Goal: Task Accomplishment & Management: Manage account settings

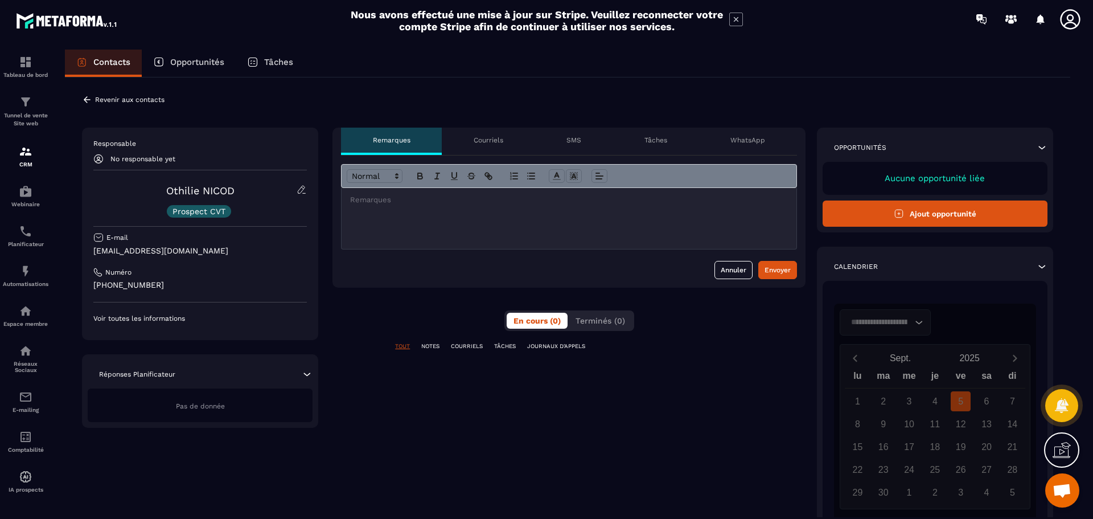
scroll to position [211, 0]
click at [159, 316] on p "Voir toutes les informations" at bounding box center [200, 318] width 214 height 9
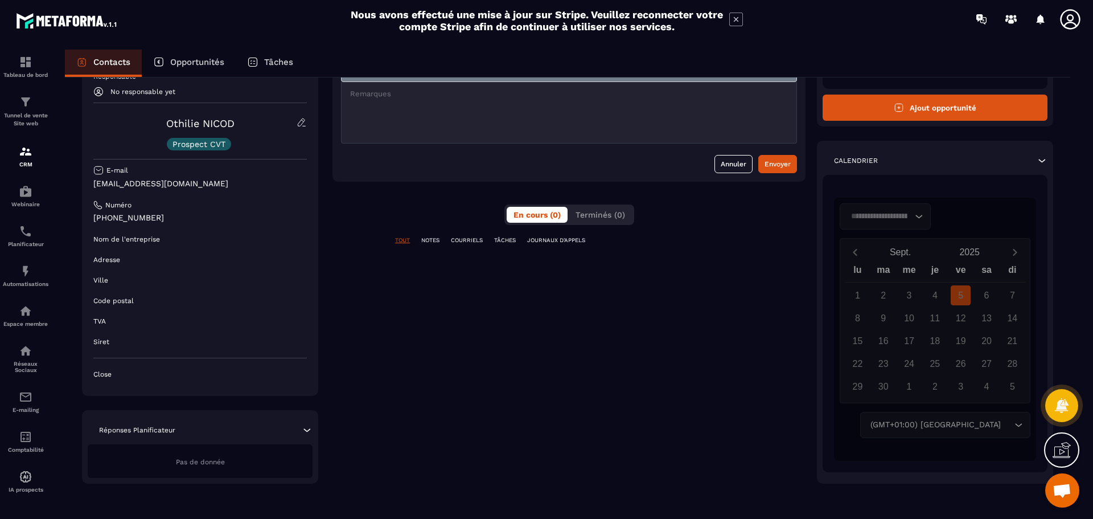
scroll to position [106, 0]
click at [429, 239] on p "NOTES" at bounding box center [430, 240] width 18 height 8
click at [467, 240] on p "COURRIELS" at bounding box center [467, 240] width 32 height 8
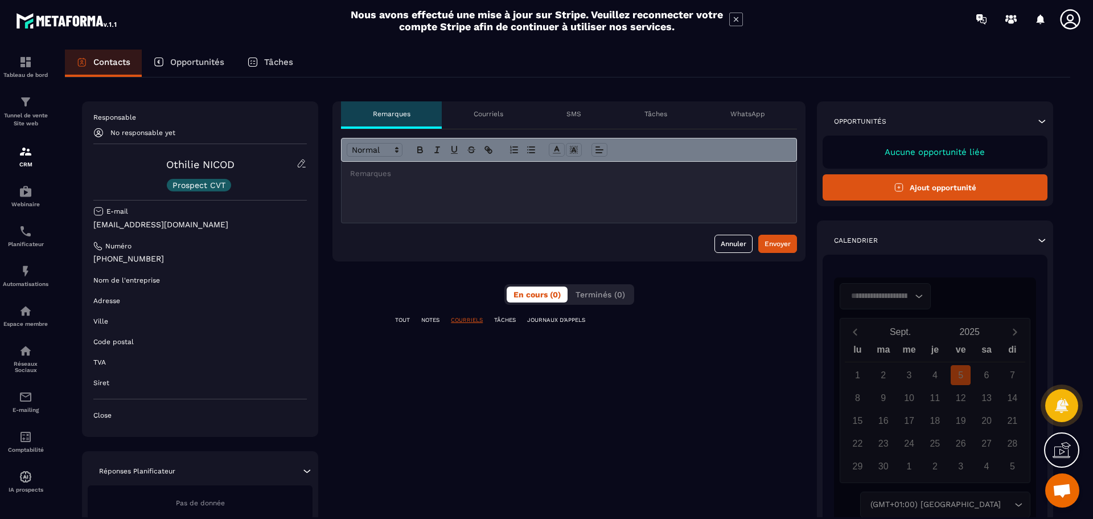
scroll to position [0, 0]
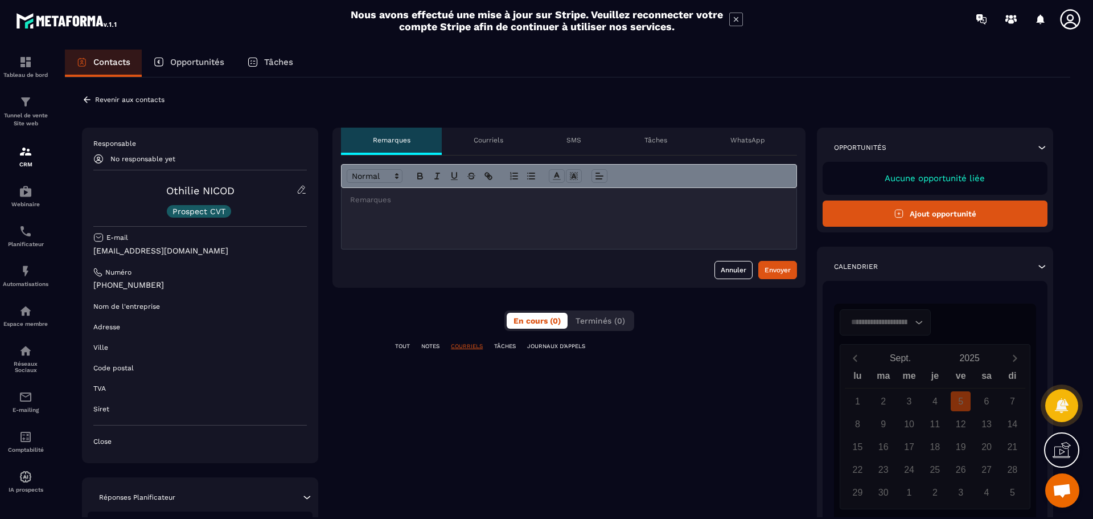
click at [352, 310] on div "**********" at bounding box center [569, 359] width 473 height 462
click at [89, 96] on icon at bounding box center [87, 100] width 10 height 10
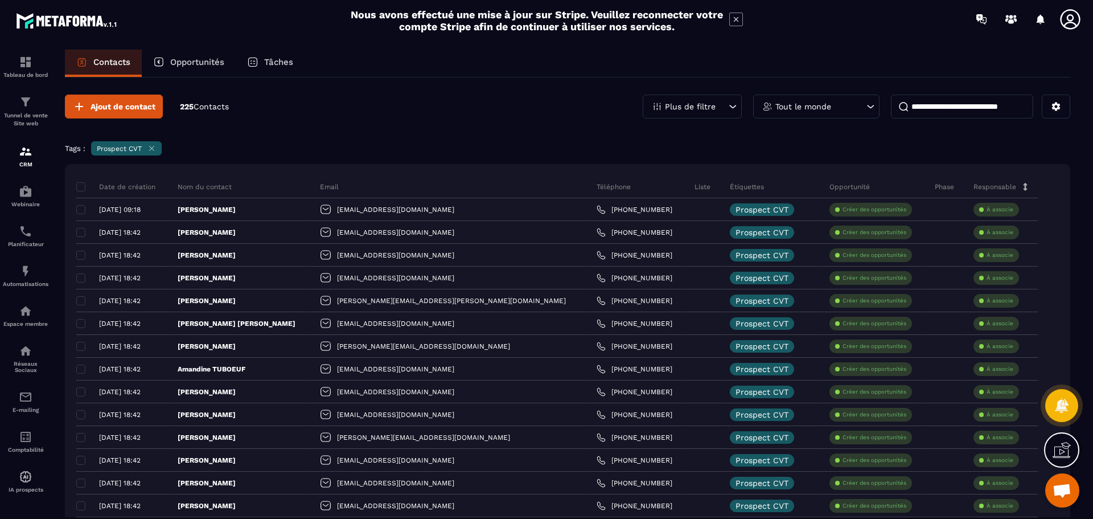
click at [984, 110] on input at bounding box center [962, 107] width 142 height 24
type input "*****"
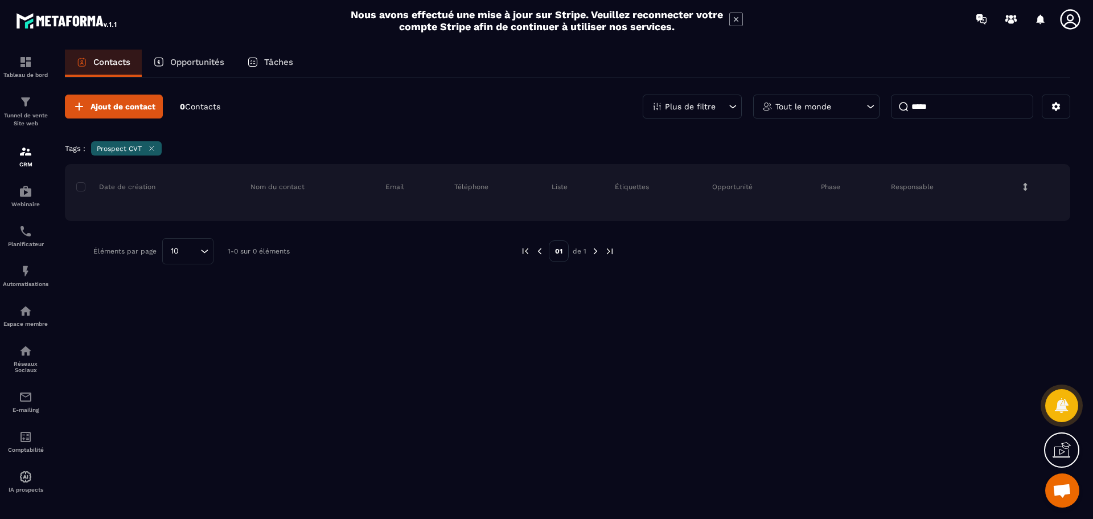
click at [150, 147] on icon at bounding box center [151, 148] width 9 height 9
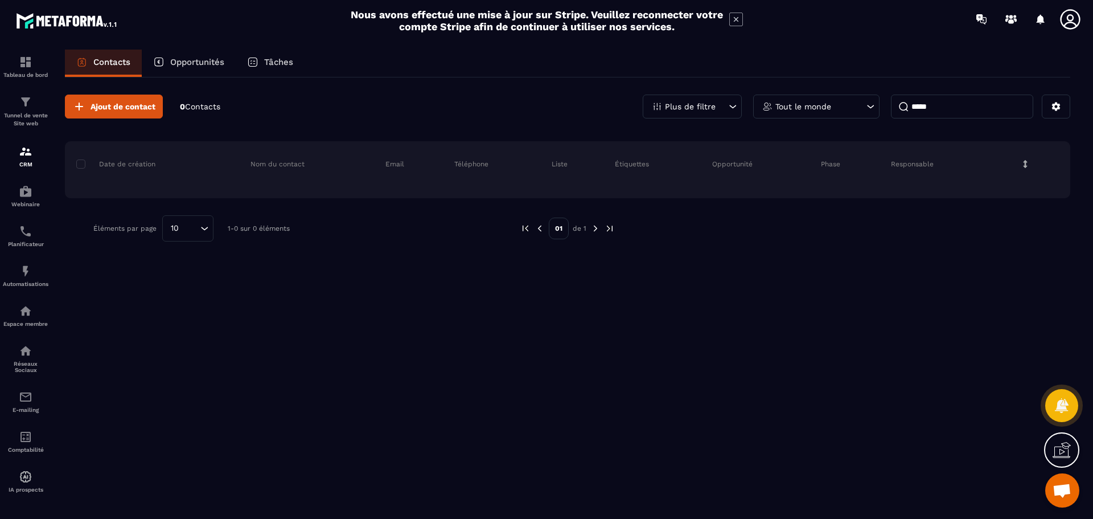
drag, startPoint x: 955, startPoint y: 106, endPoint x: 885, endPoint y: 106, distance: 70.0
click at [885, 106] on div "Plus de filtre Tout le monde *****" at bounding box center [857, 107] width 428 height 24
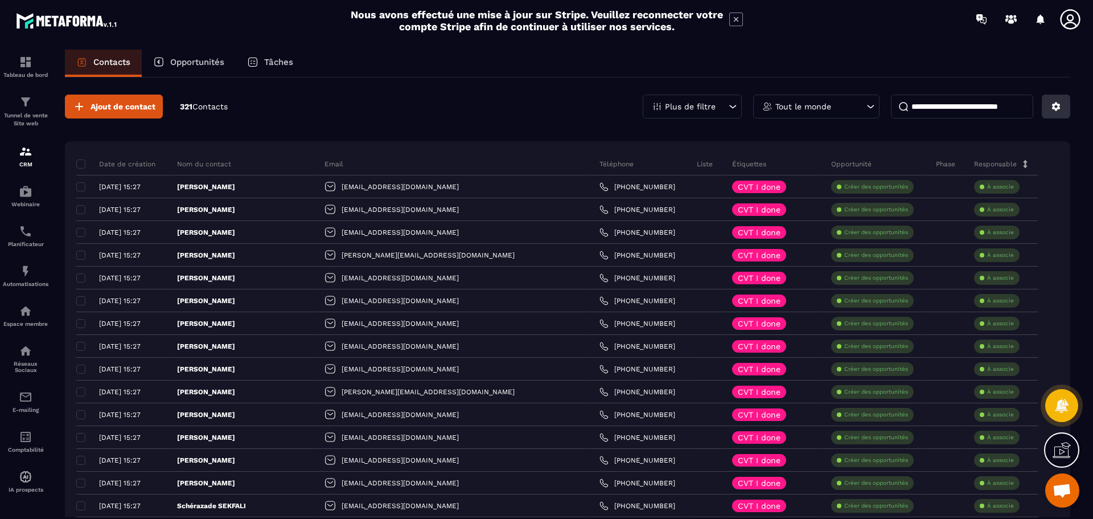
click at [1062, 106] on button at bounding box center [1056, 107] width 28 height 24
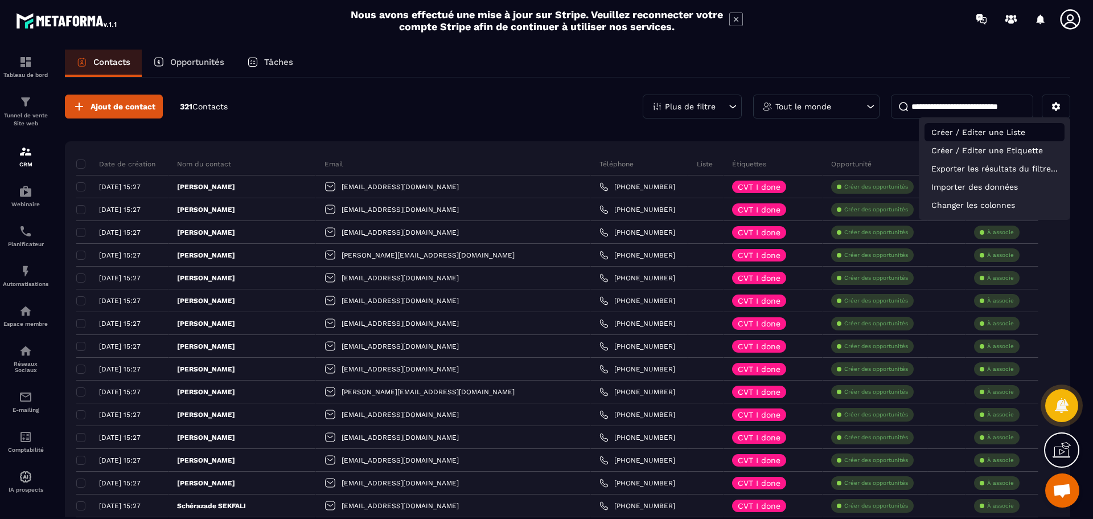
click at [1028, 127] on p "Créer / Editer une Liste" at bounding box center [995, 132] width 140 height 18
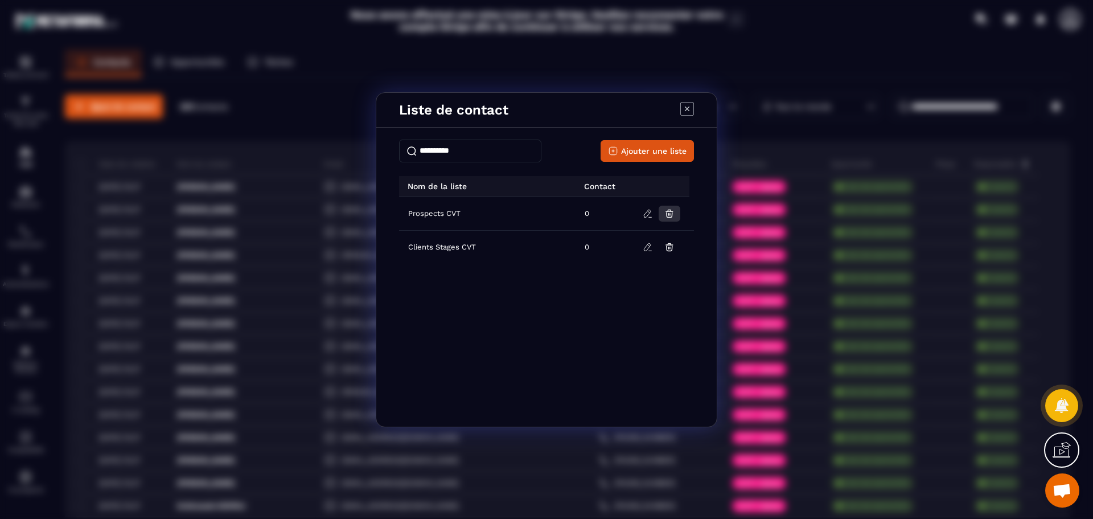
click at [670, 209] on icon "Modal window" at bounding box center [669, 213] width 10 height 10
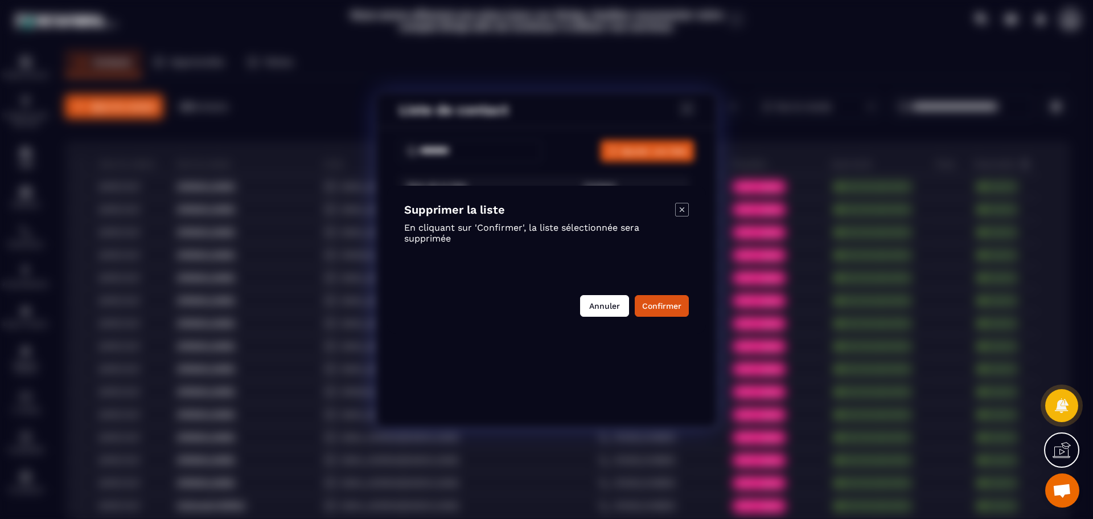
click at [607, 305] on button "Annuler" at bounding box center [604, 306] width 49 height 22
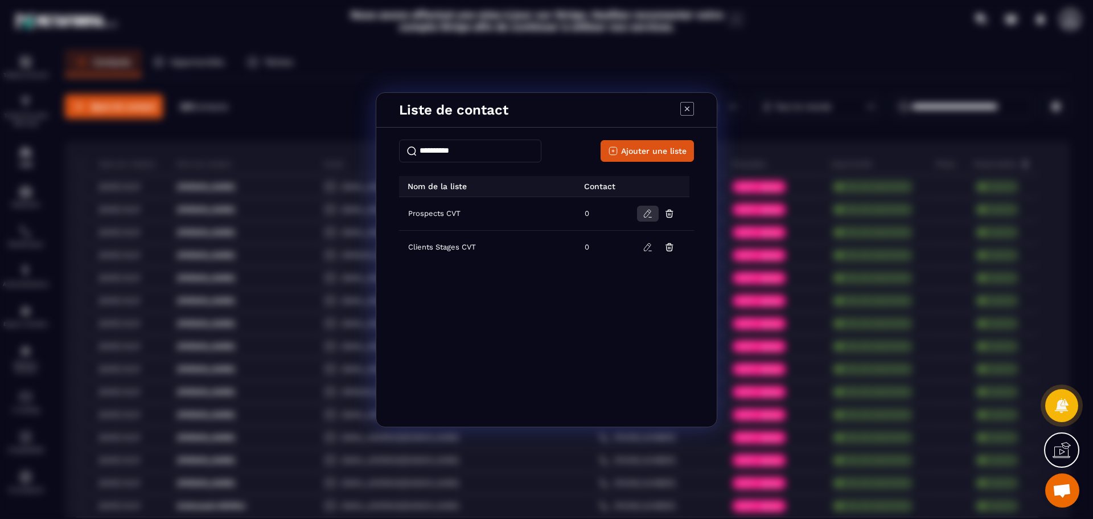
click at [647, 216] on icon "Modal window" at bounding box center [647, 213] width 7 height 7
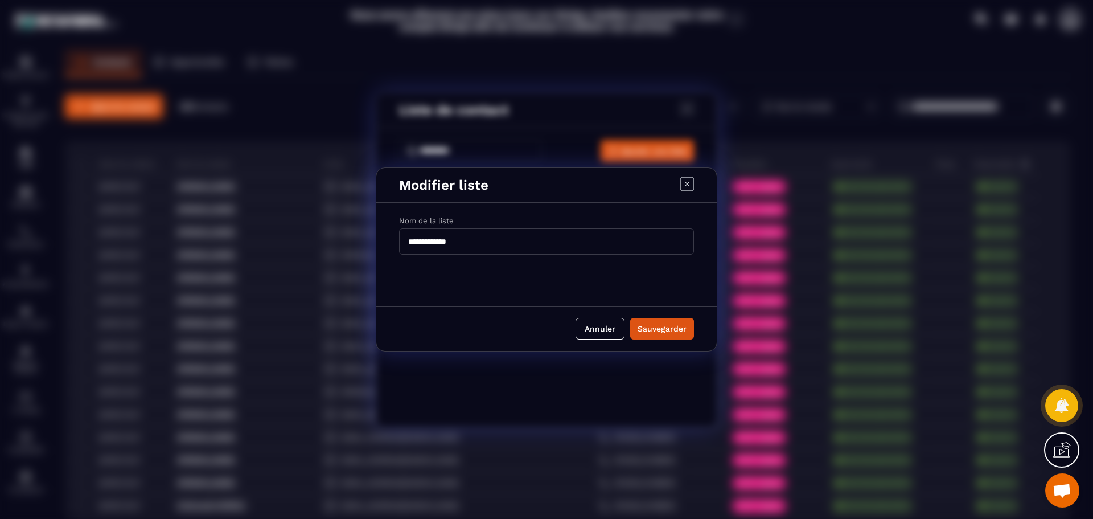
click at [511, 241] on input "**********" at bounding box center [546, 241] width 295 height 26
click at [612, 325] on button "Annuler" at bounding box center [600, 329] width 49 height 22
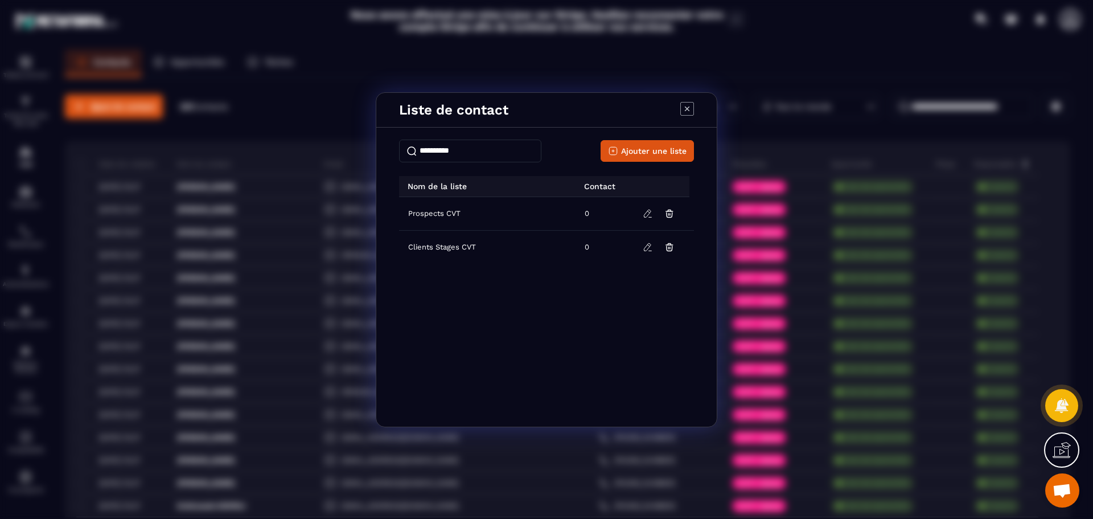
click at [687, 108] on icon "Modal window" at bounding box center [687, 108] width 5 height 5
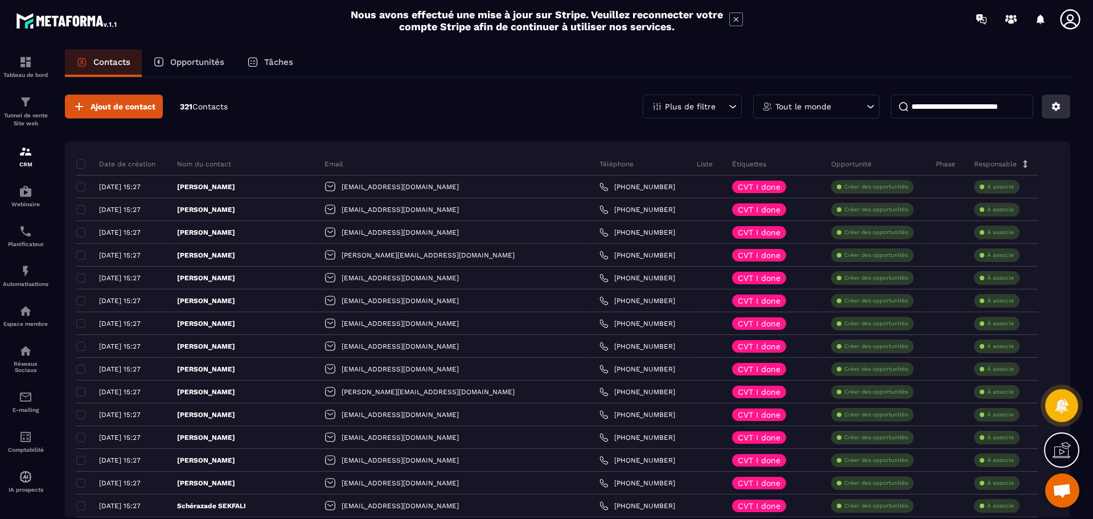
click at [1058, 106] on icon at bounding box center [1056, 106] width 9 height 9
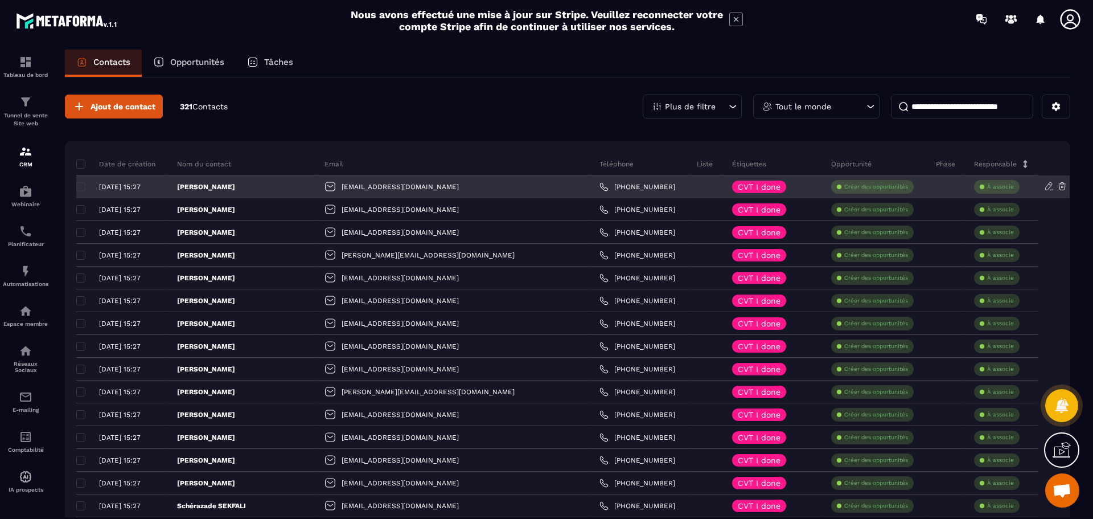
click at [688, 179] on div at bounding box center [705, 186] width 35 height 23
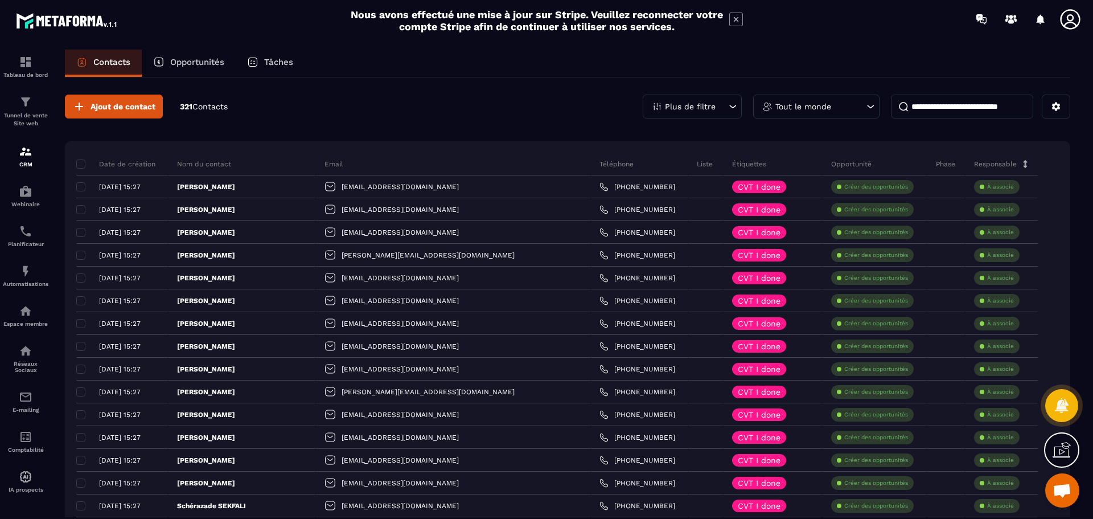
click at [697, 163] on p "Liste" at bounding box center [705, 163] width 16 height 9
click at [278, 104] on div "Ajout de contact 321 Contacts Plus de filtre Tout le monde" at bounding box center [568, 107] width 1006 height 24
click at [79, 162] on span at bounding box center [80, 163] width 9 height 9
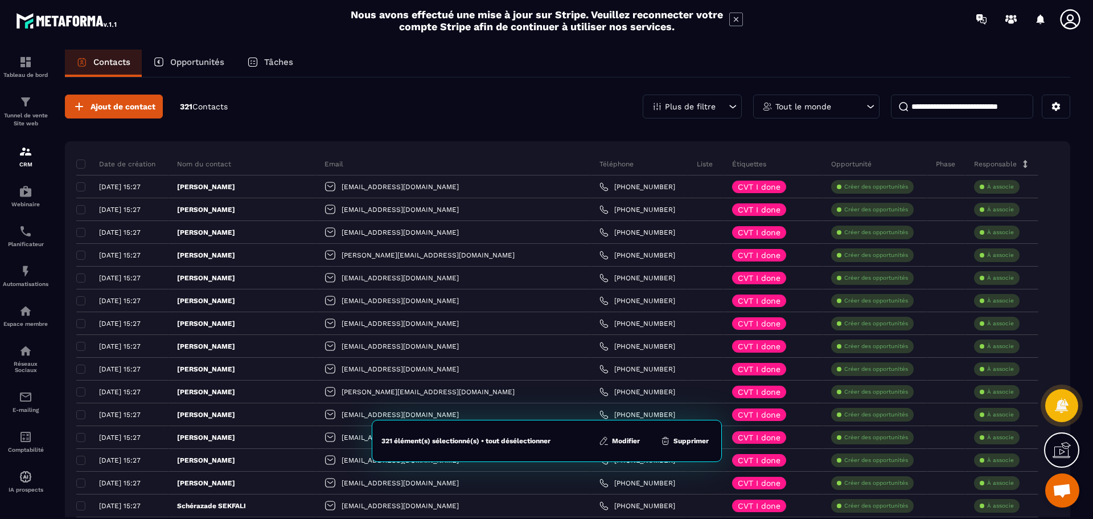
click at [731, 104] on icon at bounding box center [732, 106] width 11 height 11
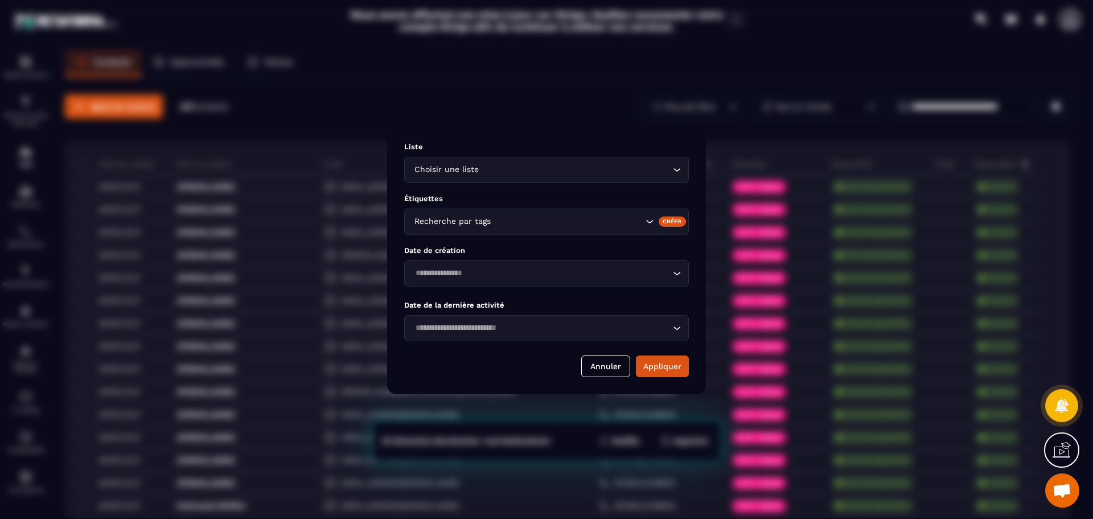
click at [647, 222] on icon "Search for option" at bounding box center [649, 221] width 11 height 11
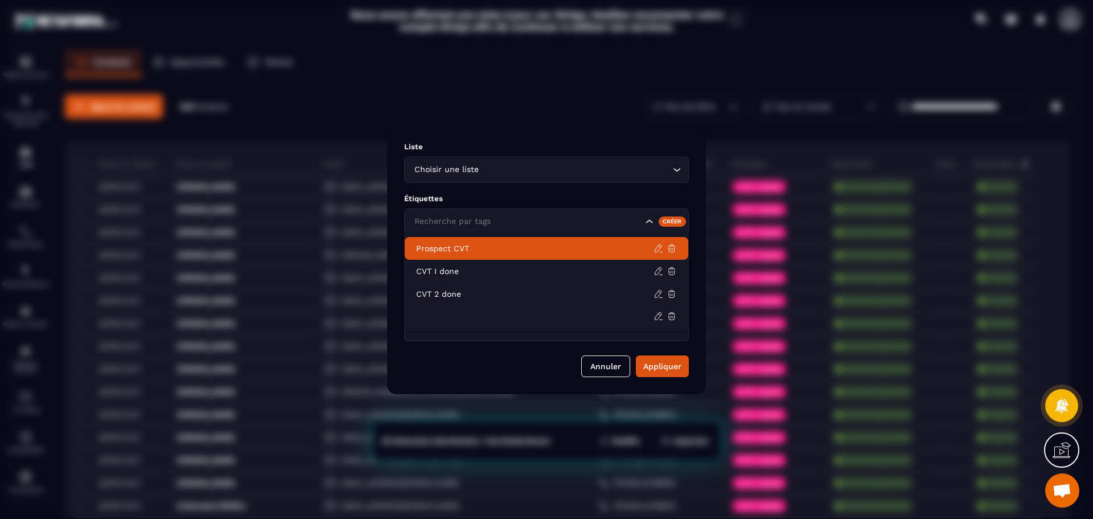
click at [548, 252] on p "Prospect CVT" at bounding box center [534, 248] width 237 height 11
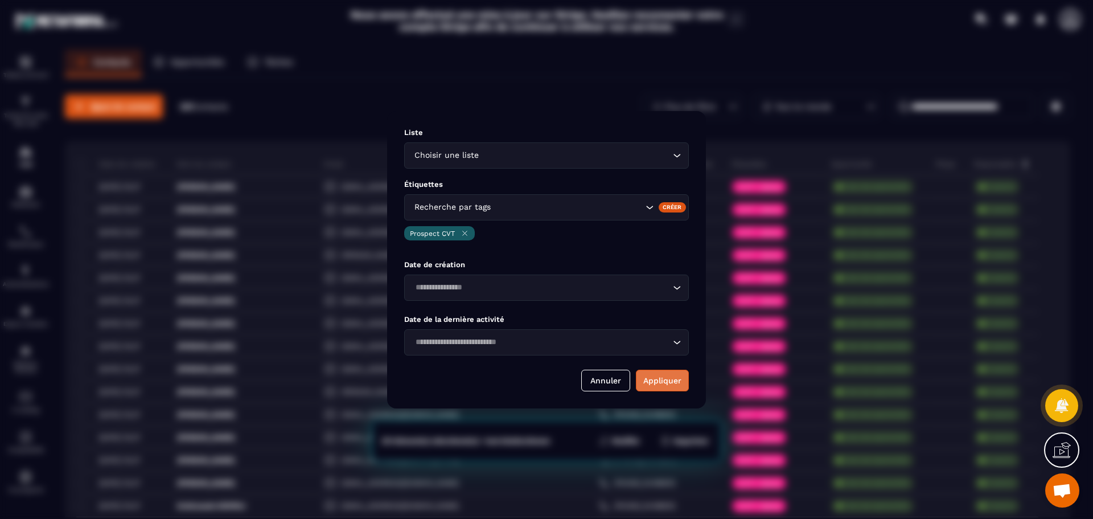
click at [654, 383] on button "Appliquer" at bounding box center [662, 381] width 53 height 22
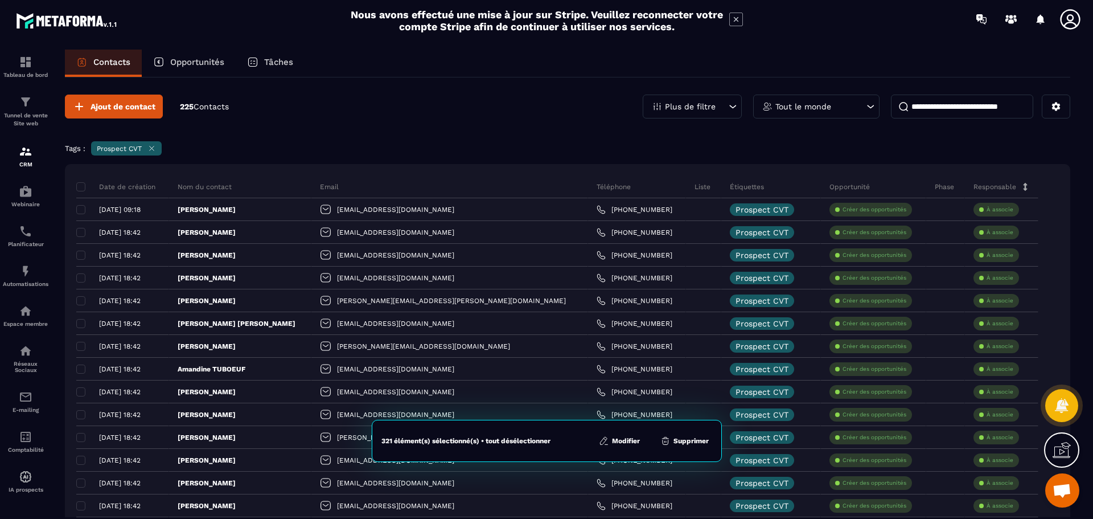
click at [868, 108] on icon at bounding box center [870, 106] width 11 height 11
click at [1057, 110] on icon at bounding box center [1056, 106] width 9 height 9
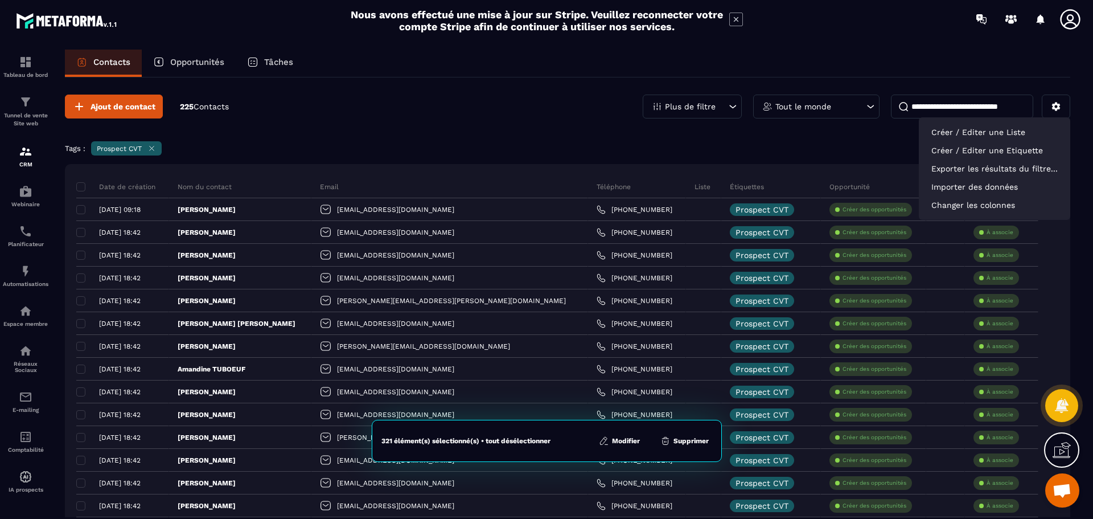
click at [448, 142] on div "Tags : Prospect CVT" at bounding box center [568, 149] width 1006 height 17
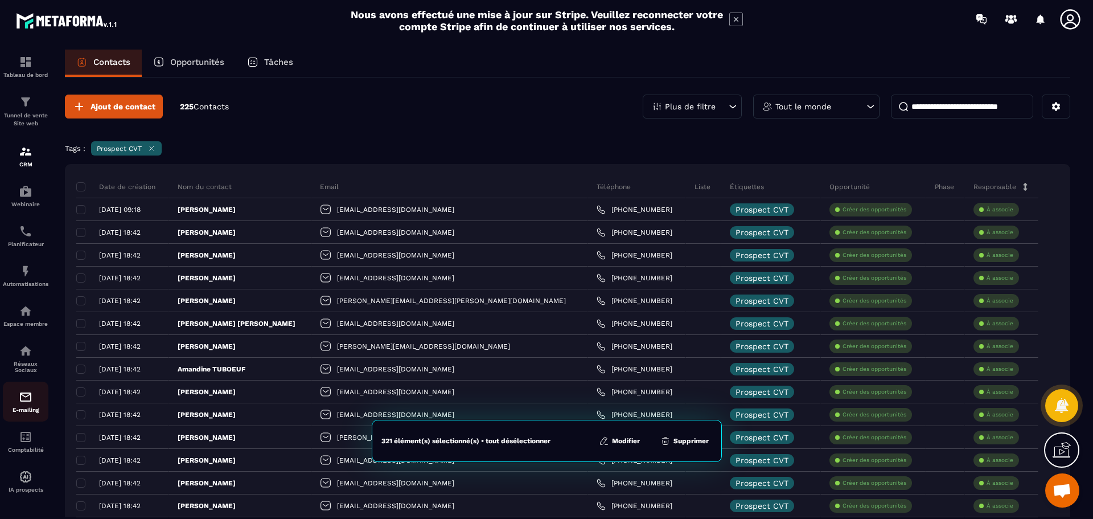
click at [26, 405] on div "E-mailing" at bounding box center [26, 401] width 46 height 23
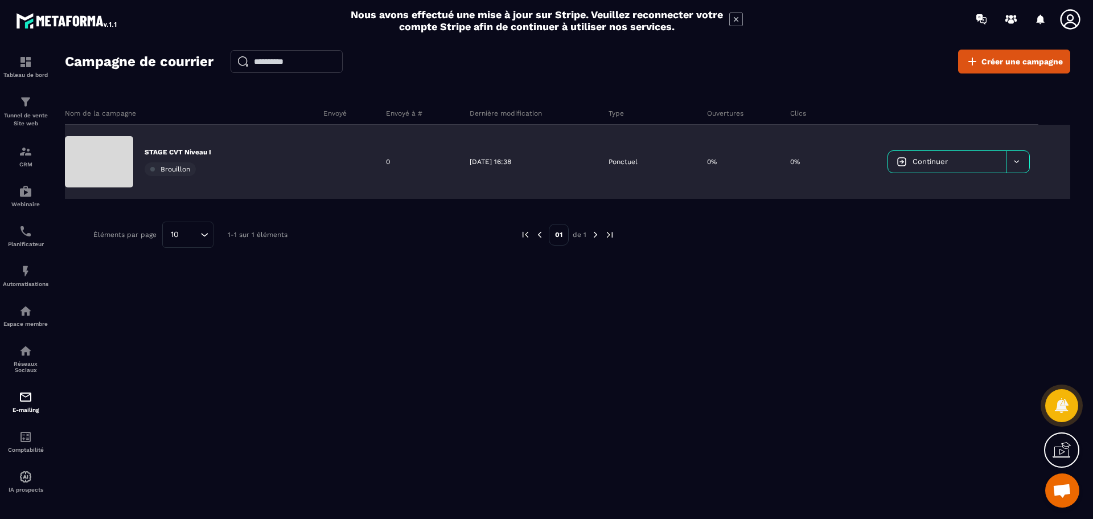
click at [187, 154] on p "STAGE CVT Niveau I" at bounding box center [178, 151] width 67 height 9
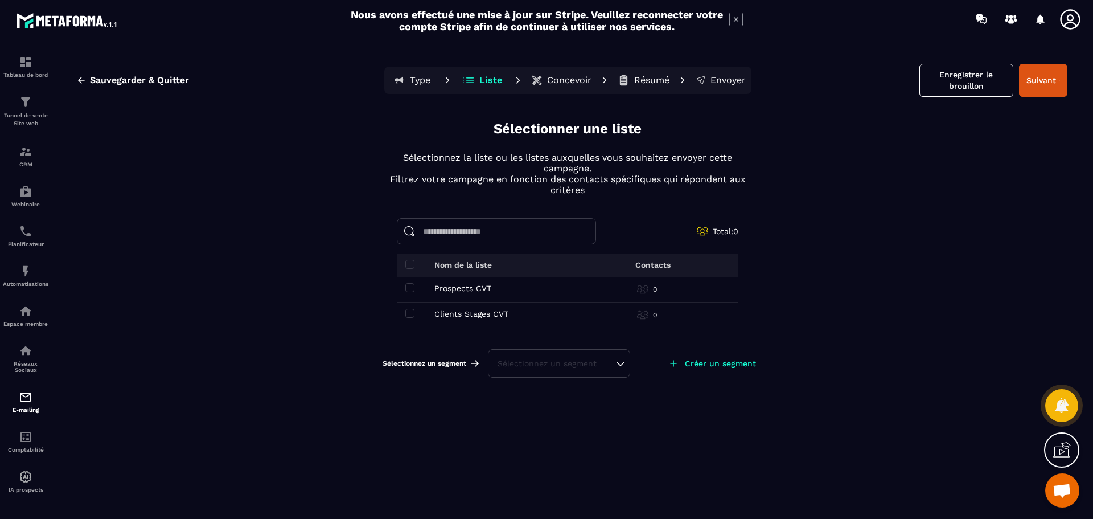
click at [620, 365] on div "Sélectionnez un segment" at bounding box center [559, 363] width 123 height 11
click at [832, 322] on div "Sauvegarder & Quitter Type Liste Concevoir Résumé Envoyer Enregistrer le brouil…" at bounding box center [568, 289] width 1028 height 479
click at [460, 234] on input at bounding box center [496, 231] width 199 height 26
click at [1062, 489] on span "Ouvrir le chat" at bounding box center [1062, 491] width 19 height 16
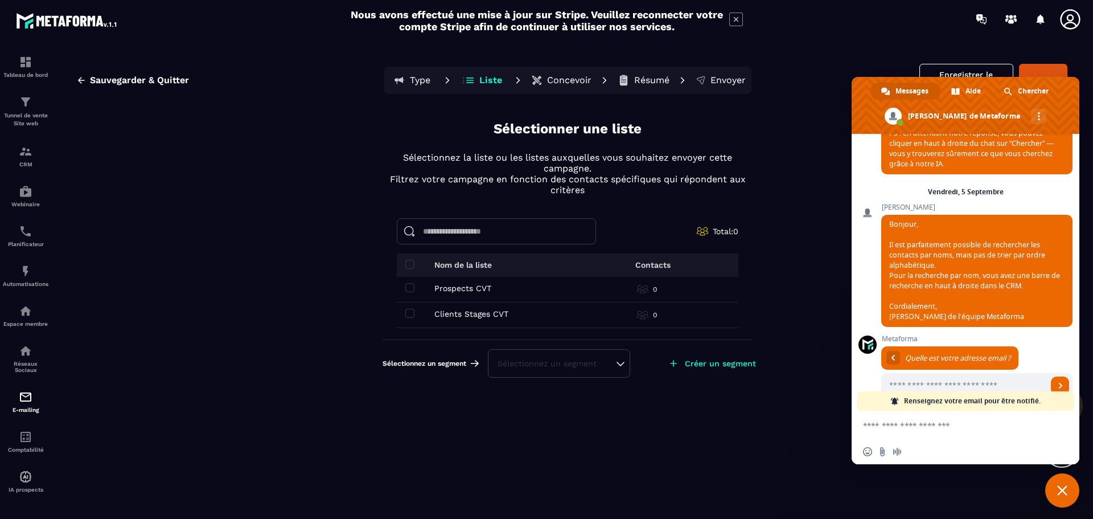
scroll to position [233, 0]
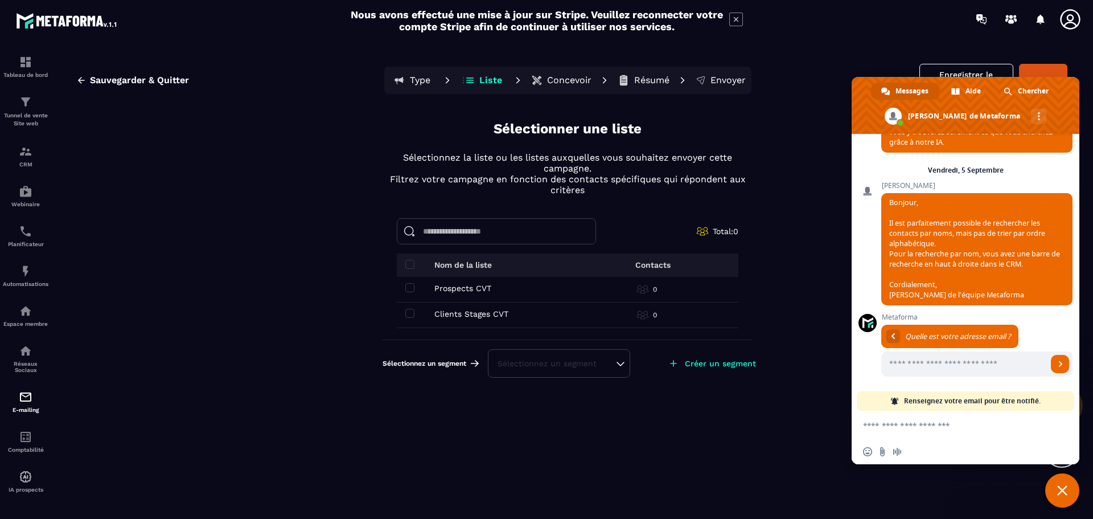
click at [960, 426] on textarea "Entrez votre message..." at bounding box center [954, 425] width 182 height 28
type textarea "*"
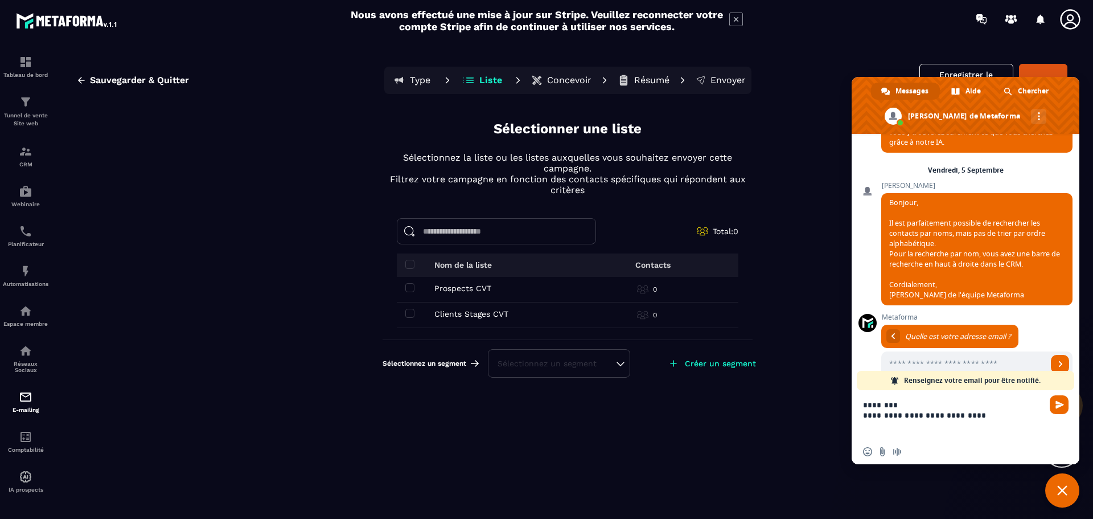
scroll to position [0, 0]
type textarea "**********"
click at [80, 80] on icon "button" at bounding box center [81, 80] width 10 height 10
click at [34, 160] on div "CRM" at bounding box center [26, 156] width 46 height 23
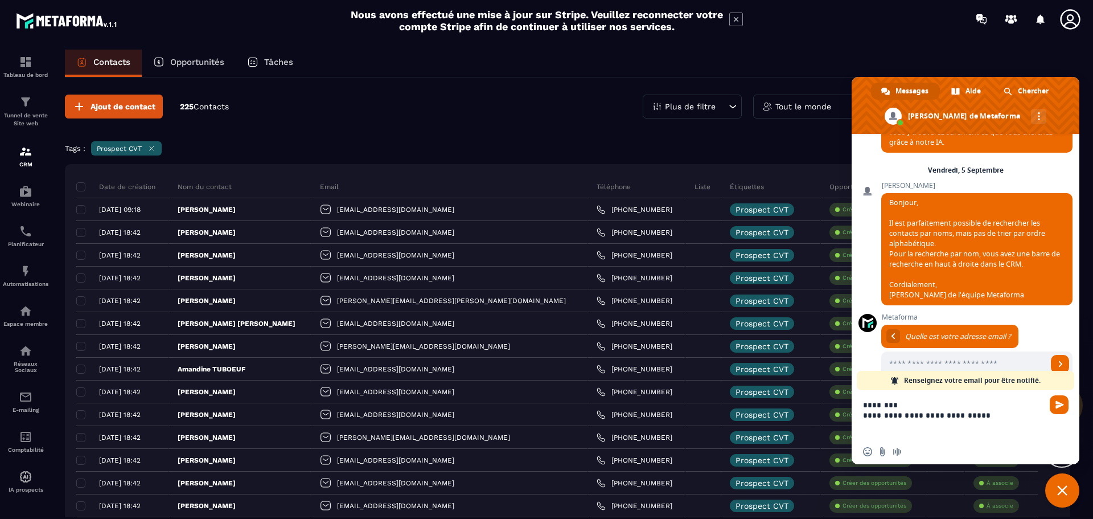
click at [1061, 487] on span "Fermer le chat" at bounding box center [1062, 490] width 10 height 10
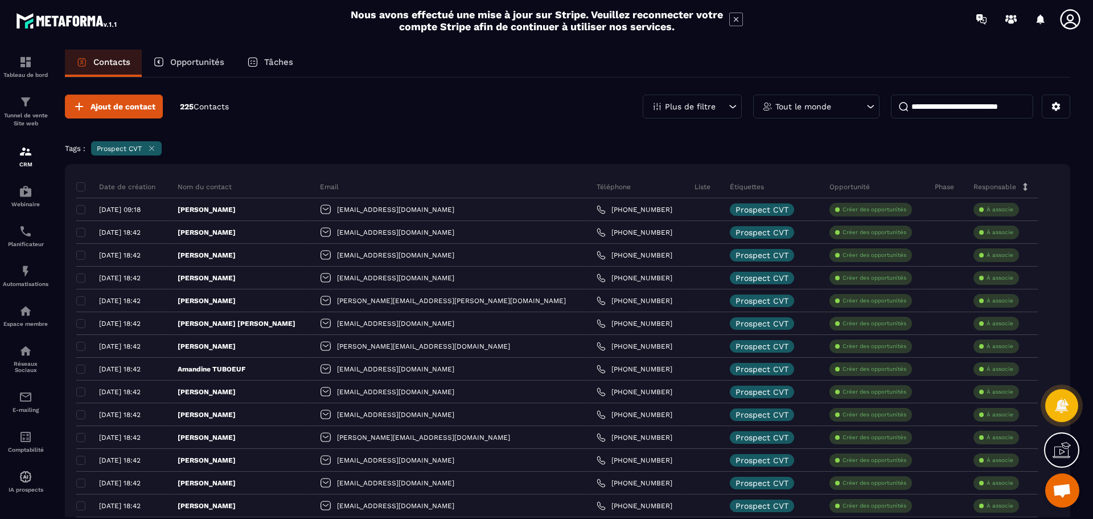
click at [1064, 450] on icon at bounding box center [1062, 450] width 18 height 18
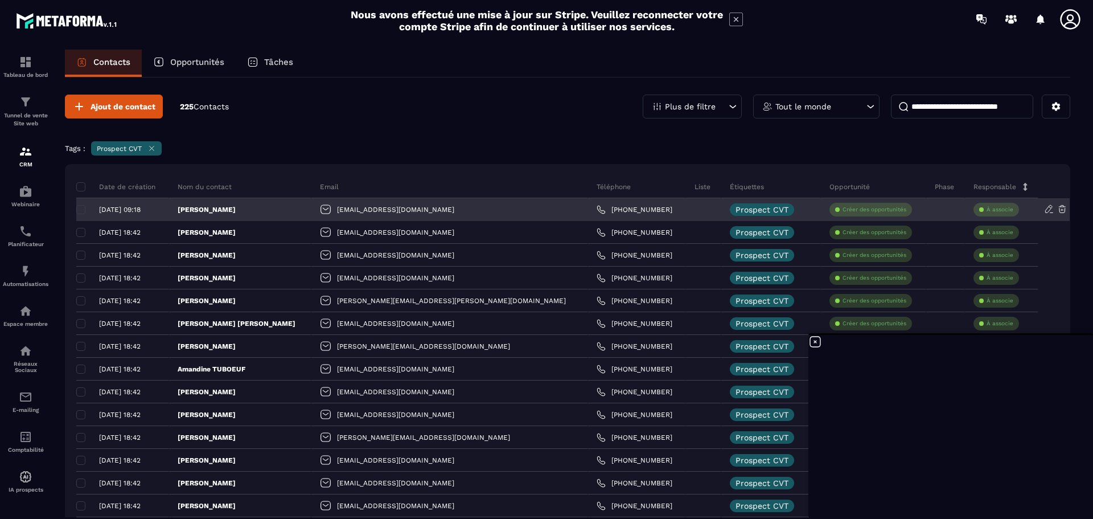
click at [80, 210] on div "[DATE] 09:18" at bounding box center [118, 210] width 84 height 8
click at [82, 210] on div "[DATE] 09:18" at bounding box center [118, 210] width 84 height 8
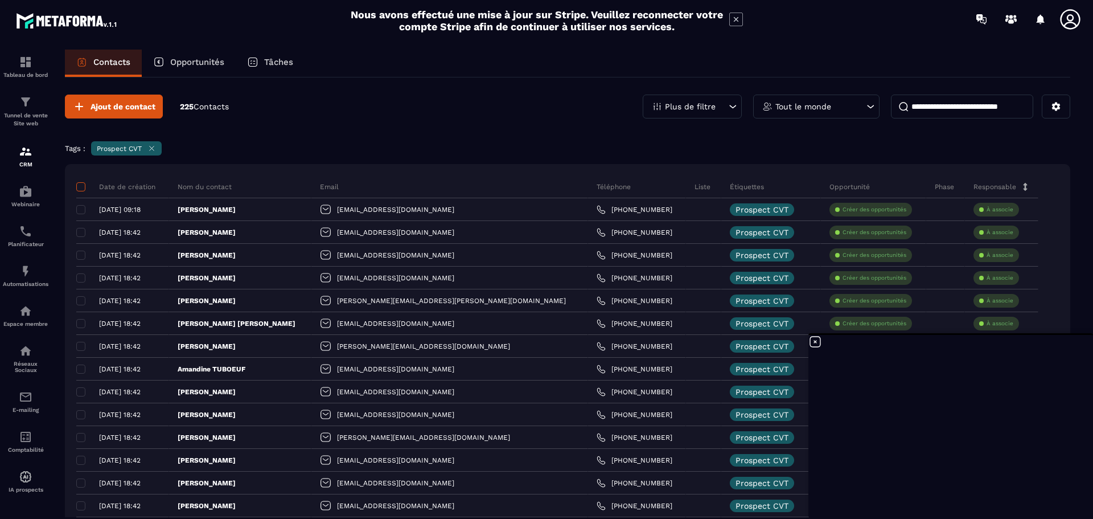
click at [83, 186] on span at bounding box center [80, 186] width 9 height 9
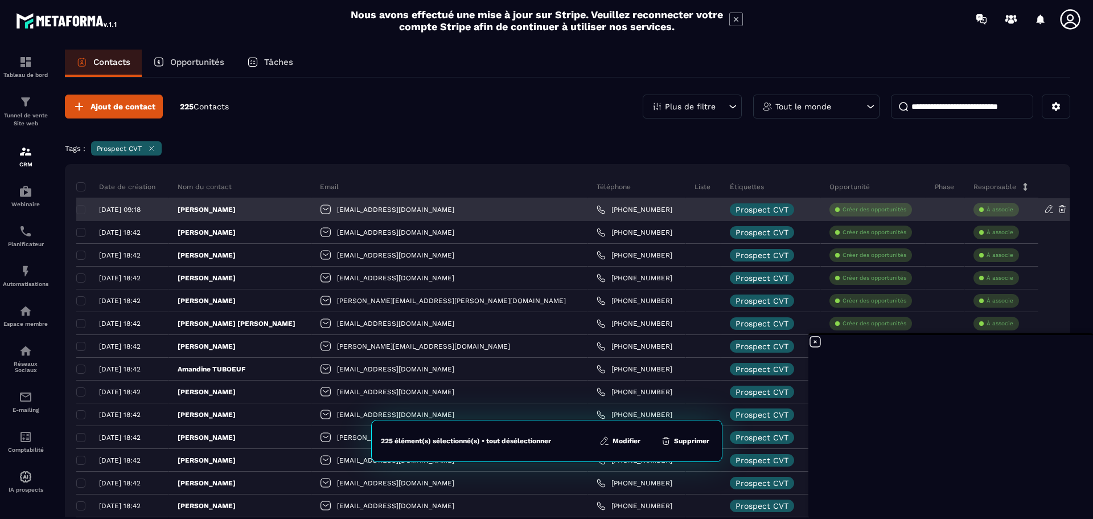
click at [83, 209] on div "[DATE] 09:18" at bounding box center [118, 210] width 84 height 8
click at [79, 210] on div "[DATE] 09:18" at bounding box center [118, 210] width 84 height 8
click at [78, 210] on div "[DATE] 09:18" at bounding box center [118, 210] width 84 height 8
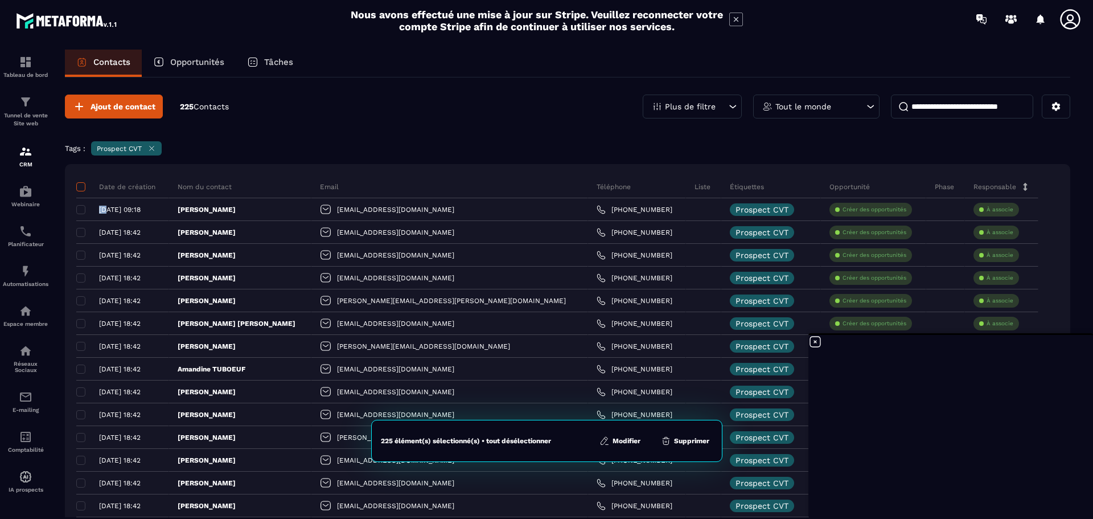
click at [80, 184] on span at bounding box center [80, 186] width 9 height 9
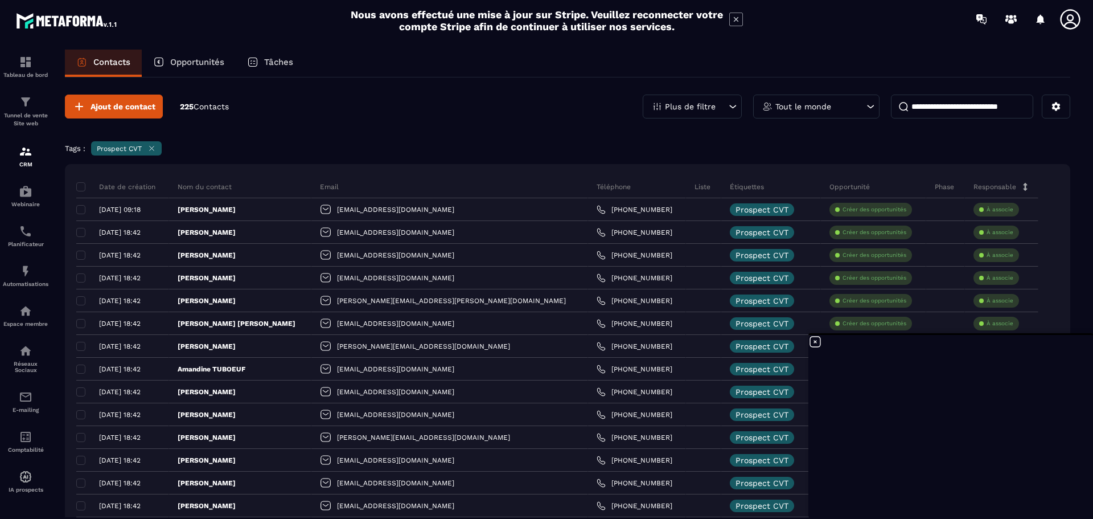
click at [153, 147] on icon at bounding box center [152, 148] width 5 height 5
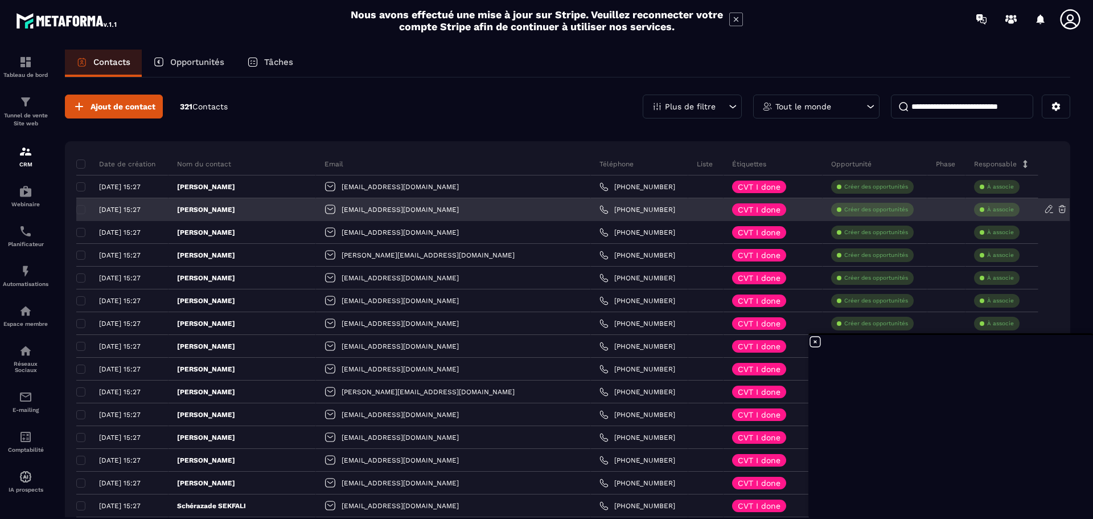
click at [78, 210] on div "[DATE] 15:27" at bounding box center [117, 210] width 83 height 8
click at [79, 207] on div "[DATE] 15:27" at bounding box center [117, 210] width 83 height 8
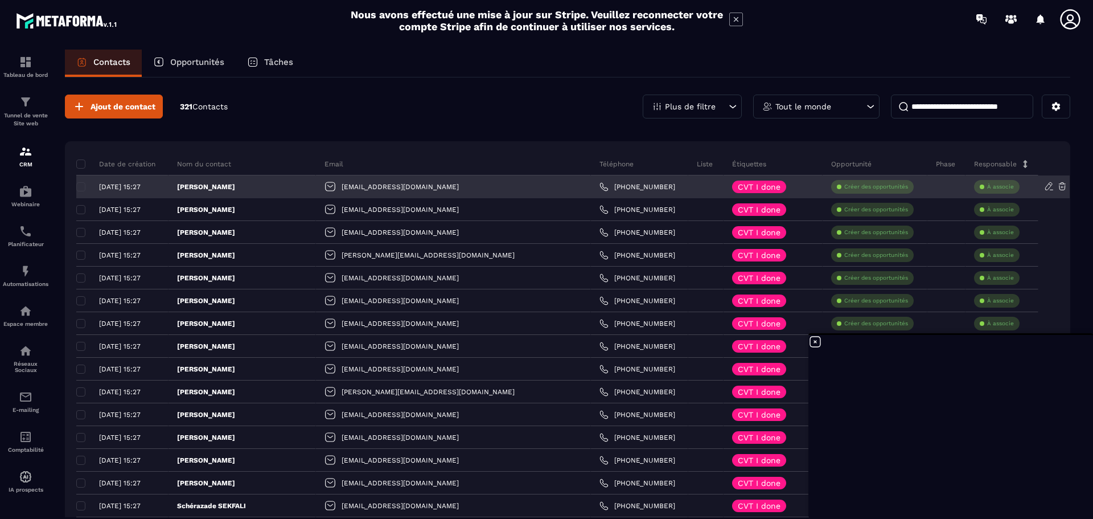
click at [83, 187] on div "[DATE] 15:27" at bounding box center [117, 187] width 83 height 8
click at [212, 187] on p "[PERSON_NAME]" at bounding box center [206, 186] width 58 height 9
